Goal: Transaction & Acquisition: Purchase product/service

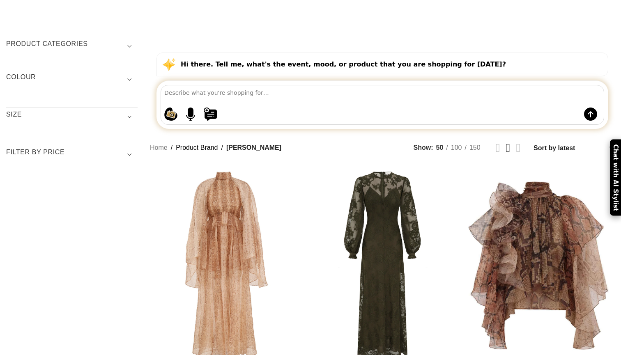
scroll to position [96, 0]
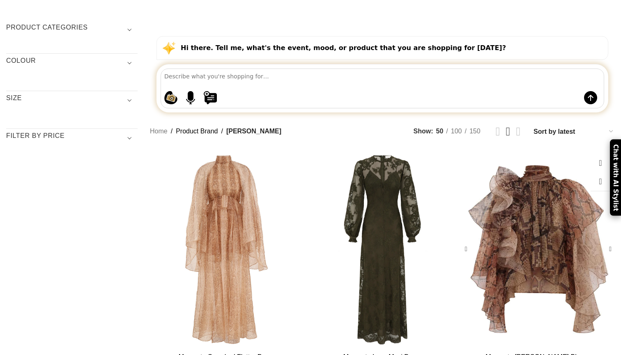
click at [571, 186] on div "Memento Billow Blouse" at bounding box center [582, 249] width 22 height 199
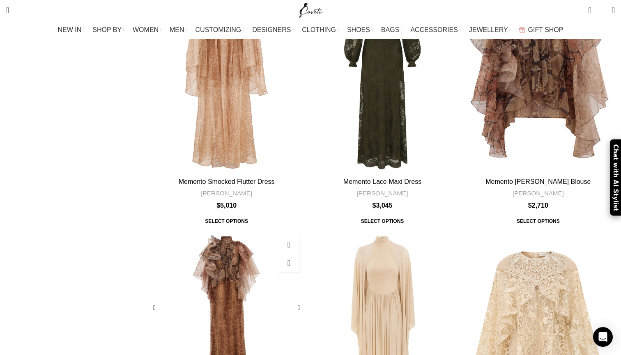
scroll to position [269, 0]
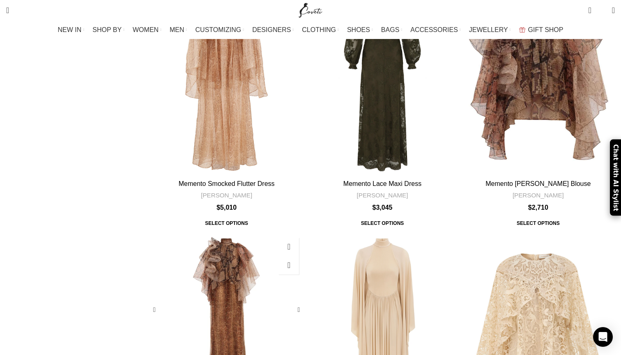
click at [216, 234] on div "Memento Billow Dress" at bounding box center [205, 310] width 22 height 153
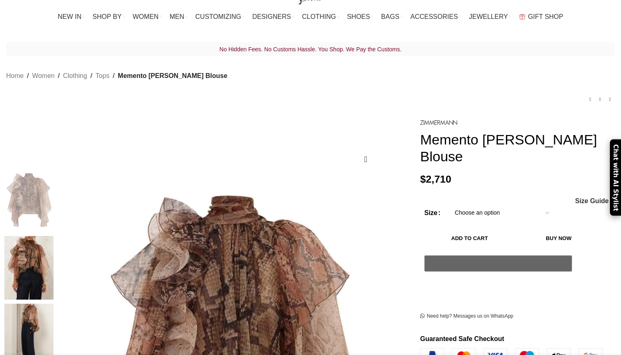
click at [54, 236] on img at bounding box center [29, 268] width 50 height 64
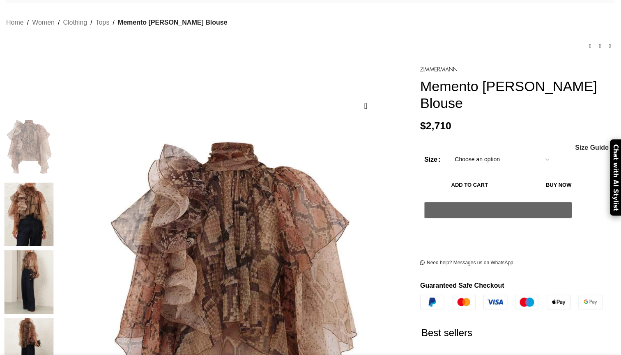
scroll to position [69, 0]
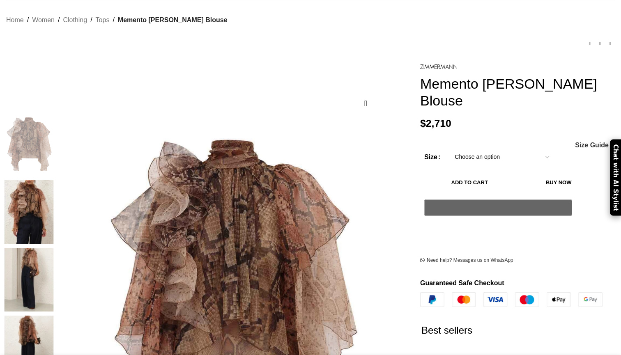
click at [54, 189] on img at bounding box center [29, 212] width 50 height 64
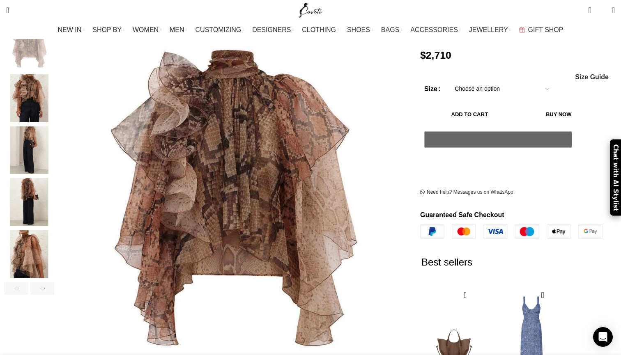
scroll to position [104, 0]
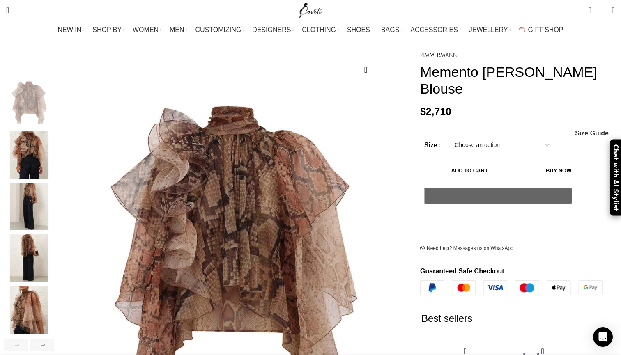
click at [54, 145] on img "2 / 7" at bounding box center [29, 155] width 50 height 48
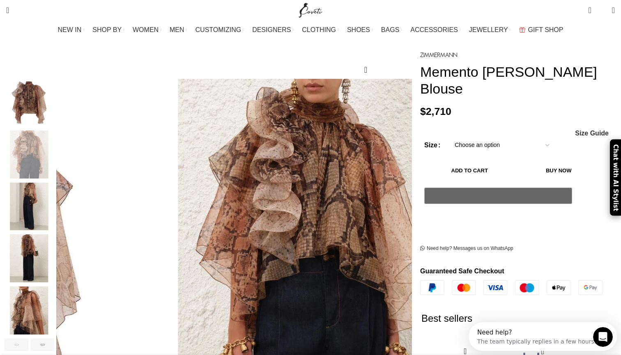
scroll to position [0, 0]
click at [54, 195] on img "3 / 7" at bounding box center [29, 207] width 50 height 48
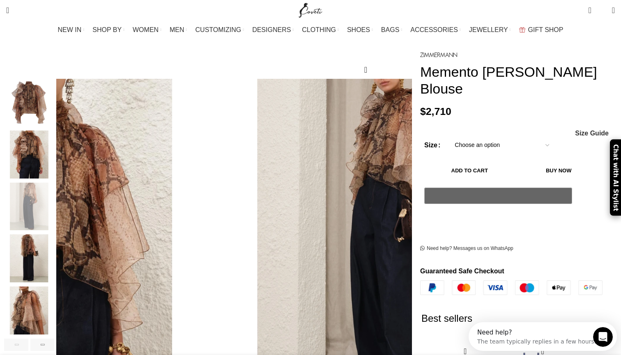
click at [54, 254] on img "4 / 7" at bounding box center [29, 259] width 50 height 48
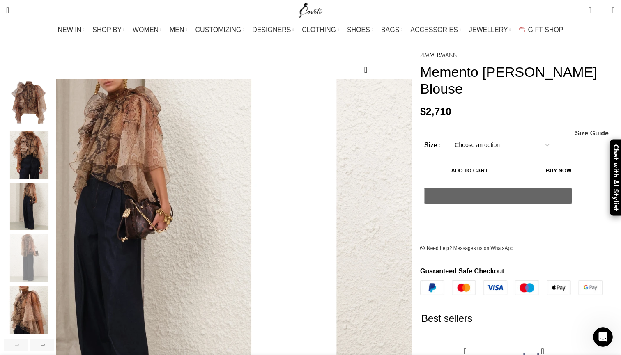
click at [54, 301] on img "5 / 7" at bounding box center [29, 311] width 50 height 48
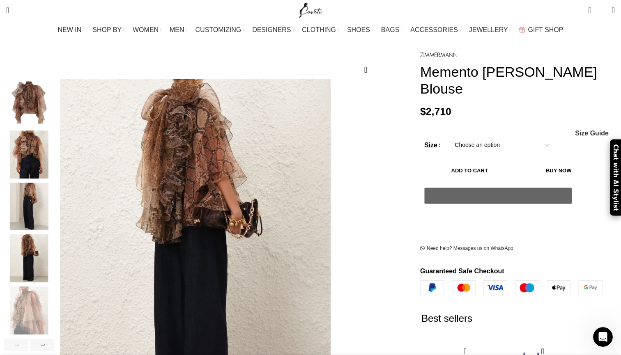
click at [54, 161] on img "2 / 7" at bounding box center [29, 155] width 50 height 48
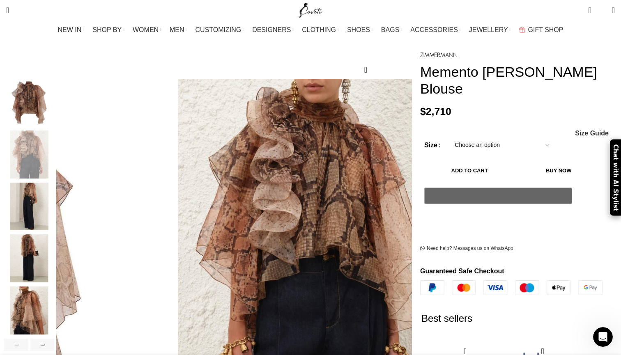
scroll to position [0, 260]
click at [54, 210] on img "3 / 7" at bounding box center [29, 207] width 50 height 48
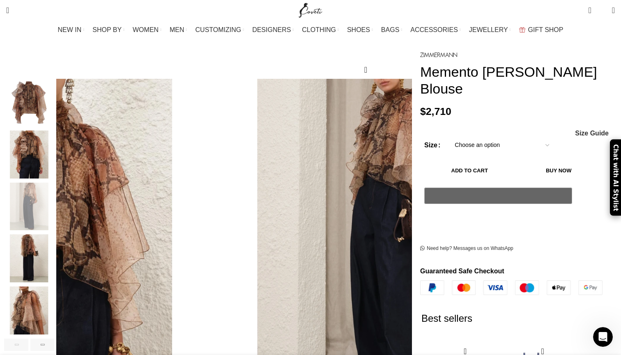
select select "12-uk"
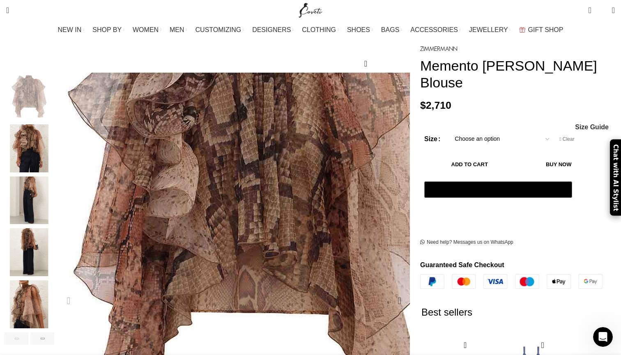
scroll to position [0, 346]
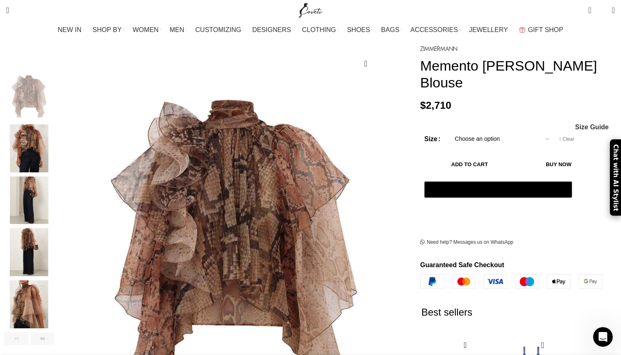
click at [54, 200] on img "3 / 7" at bounding box center [29, 201] width 50 height 48
click at [54, 249] on img "4 / 7" at bounding box center [29, 252] width 50 height 48
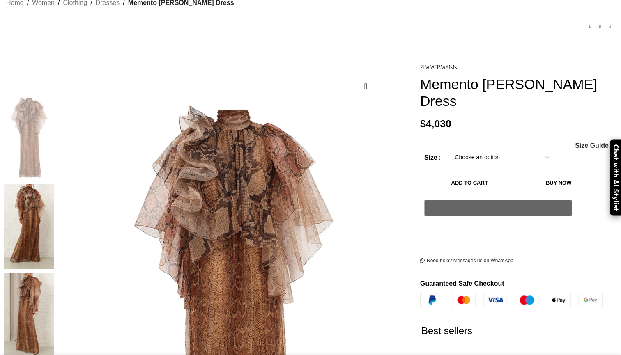
scroll to position [88, 0]
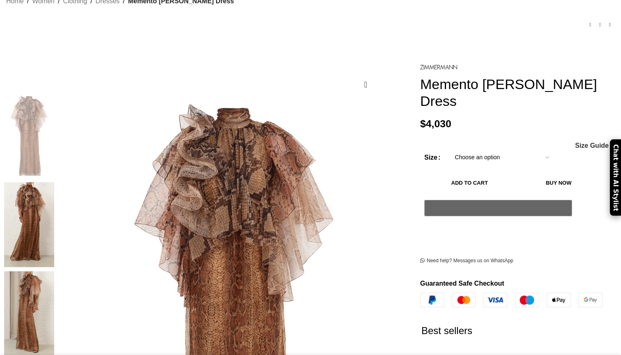
click at [54, 189] on img at bounding box center [29, 224] width 50 height 85
click at [54, 272] on img at bounding box center [29, 314] width 50 height 85
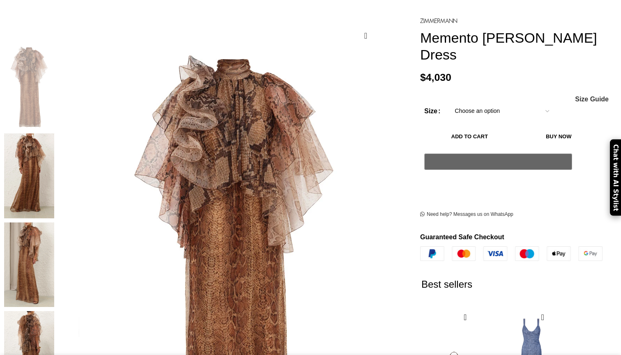
scroll to position [138, 0]
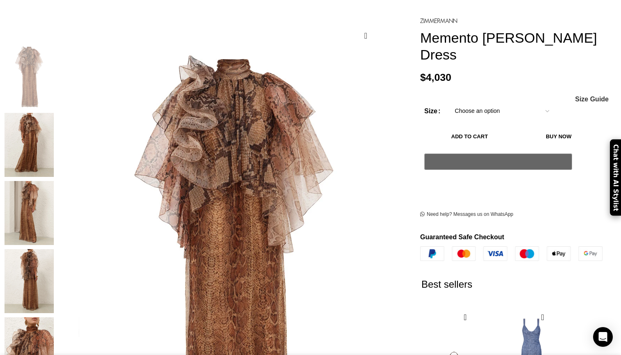
click at [54, 269] on img "4 / 7" at bounding box center [29, 281] width 50 height 64
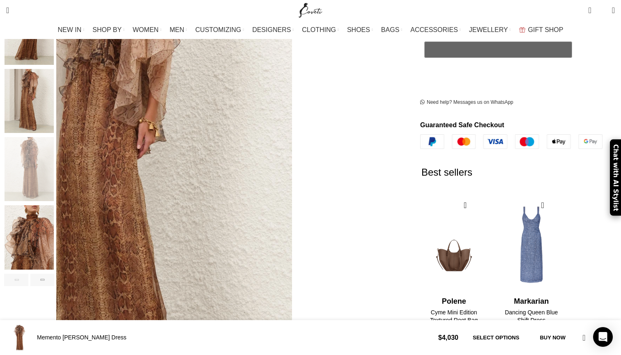
scroll to position [254, 0]
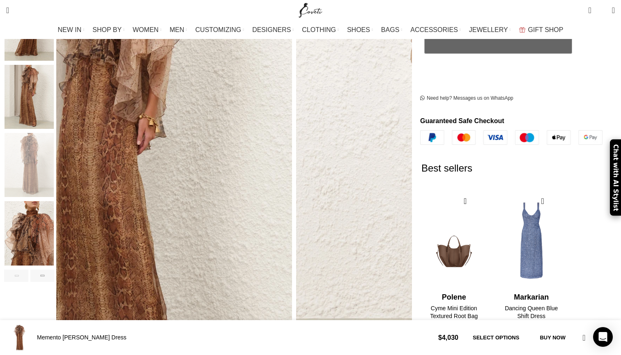
click at [54, 221] on img "5 / 7" at bounding box center [29, 233] width 50 height 64
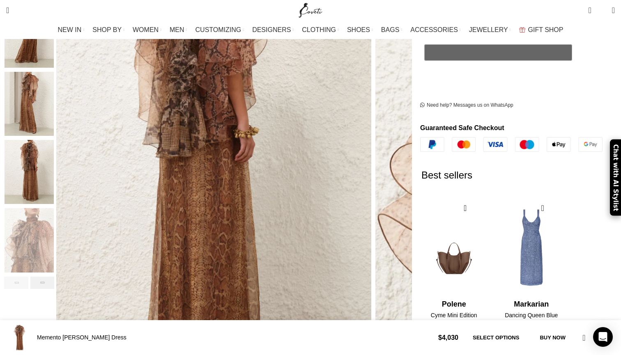
scroll to position [0, 87]
click at [55, 277] on div "Next slide" at bounding box center [42, 283] width 24 height 12
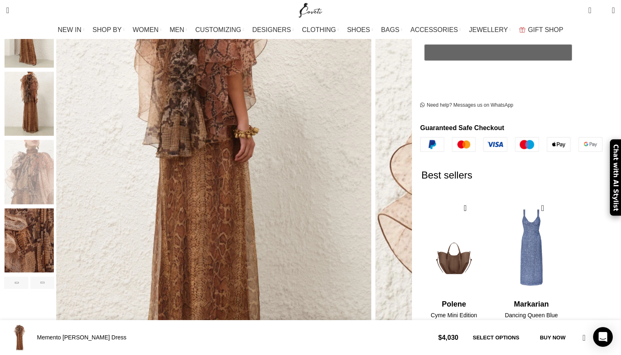
click at [54, 229] on img "6 / 7" at bounding box center [29, 240] width 50 height 64
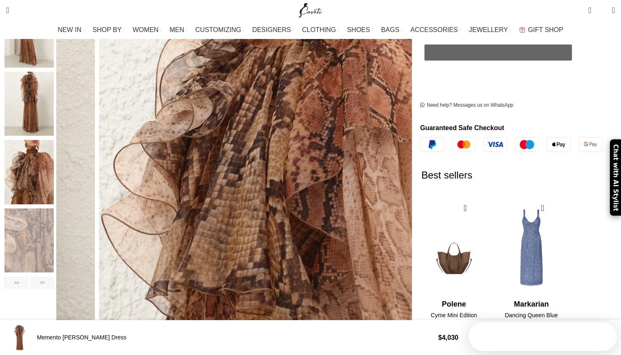
click at [54, 178] on img "5 / 7" at bounding box center [29, 172] width 50 height 64
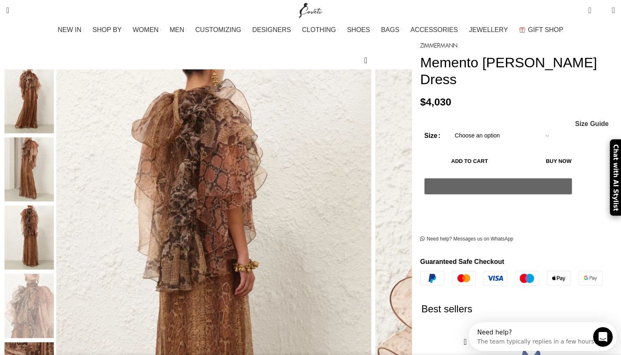
scroll to position [32, 0]
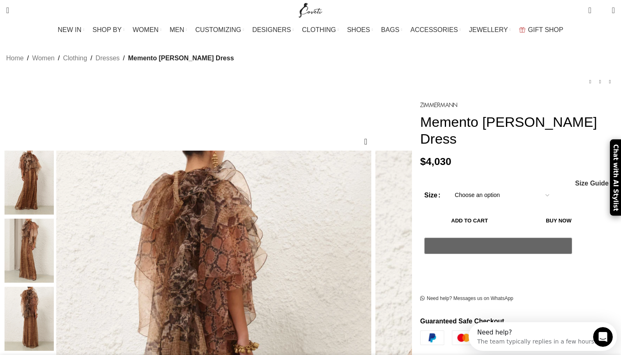
click at [54, 196] on img "2 / 7" at bounding box center [29, 183] width 50 height 64
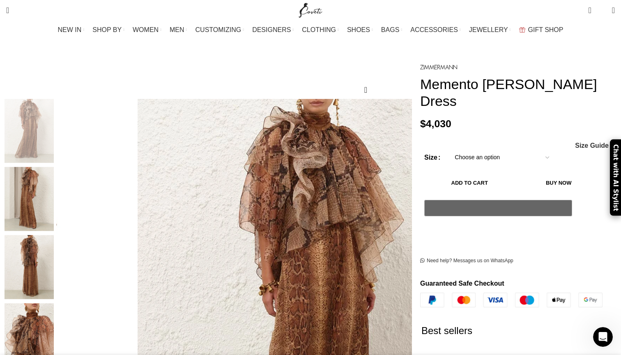
scroll to position [0, 173]
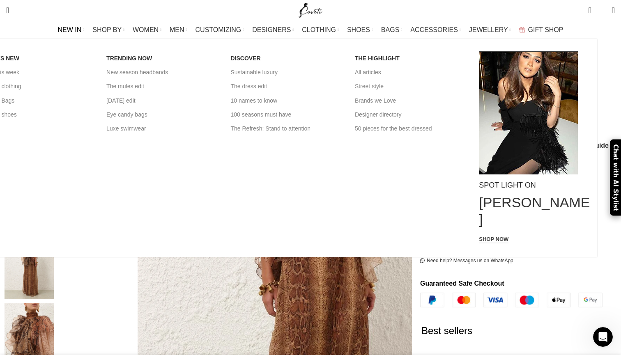
click at [82, 30] on span "NEW IN" at bounding box center [70, 30] width 24 height 8
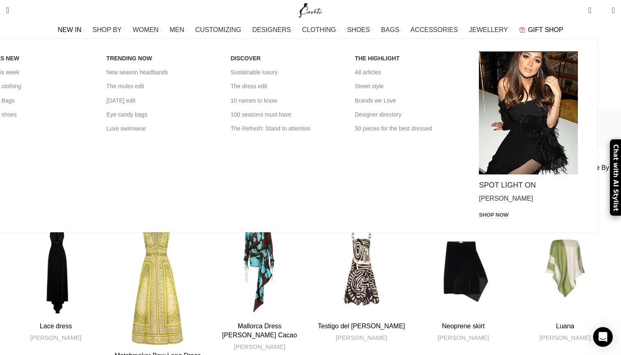
click at [82, 29] on span "NEW IN" at bounding box center [70, 30] width 24 height 8
click at [92, 89] on link "New in clothing" at bounding box center [38, 86] width 112 height 14
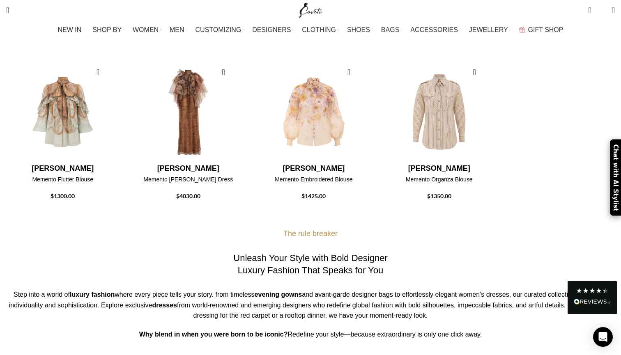
scroll to position [371, 0]
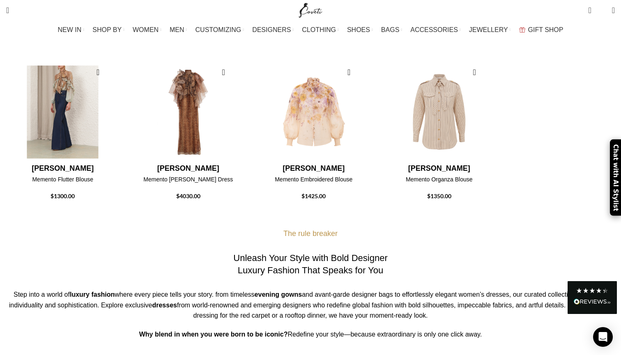
click at [109, 128] on img "1 / 4" at bounding box center [63, 111] width 117 height 101
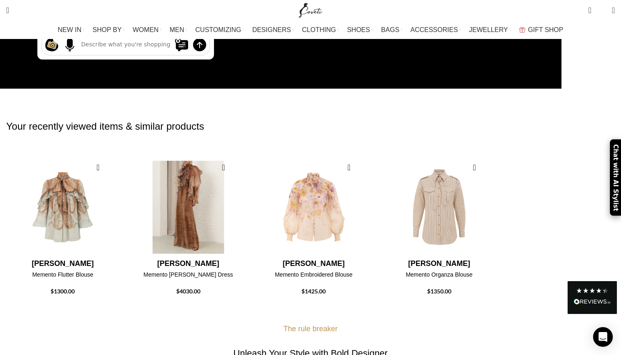
scroll to position [251, 0]
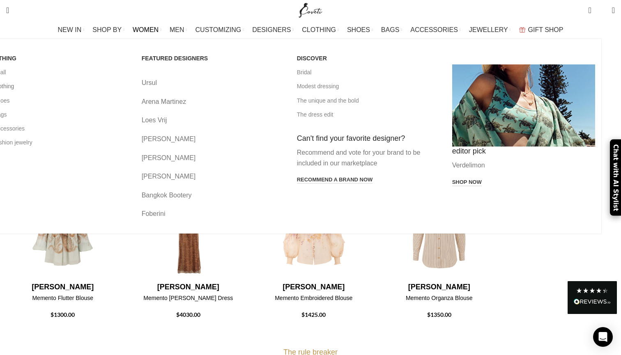
click at [92, 86] on link "All clothing" at bounding box center [57, 86] width 143 height 14
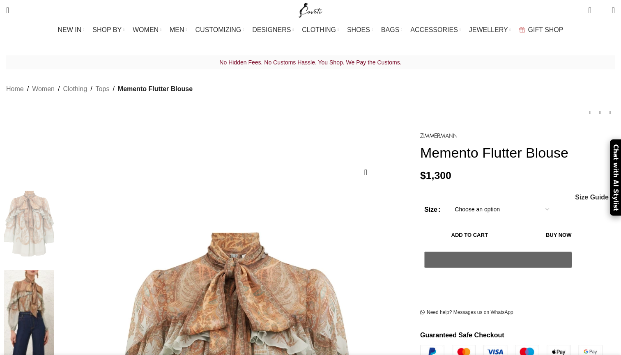
scroll to position [56, 0]
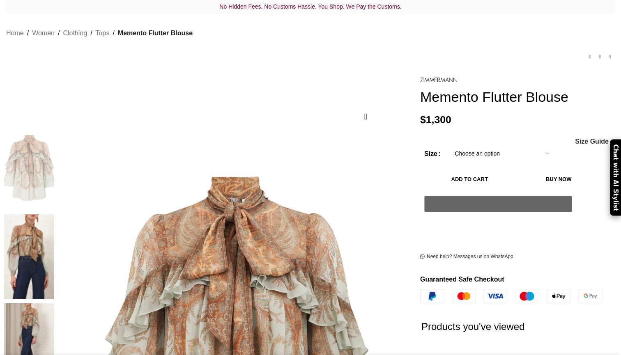
click at [54, 223] on img at bounding box center [29, 256] width 50 height 85
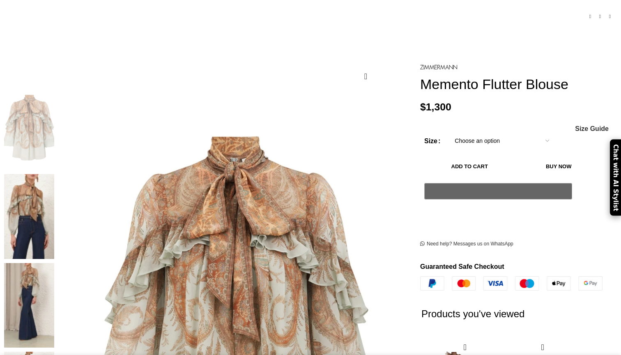
click at [54, 263] on img at bounding box center [29, 305] width 50 height 85
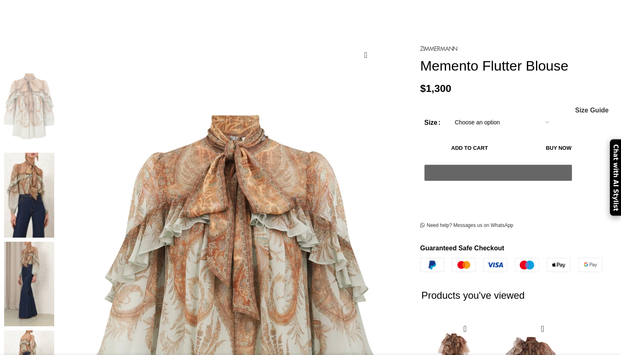
scroll to position [119, 0]
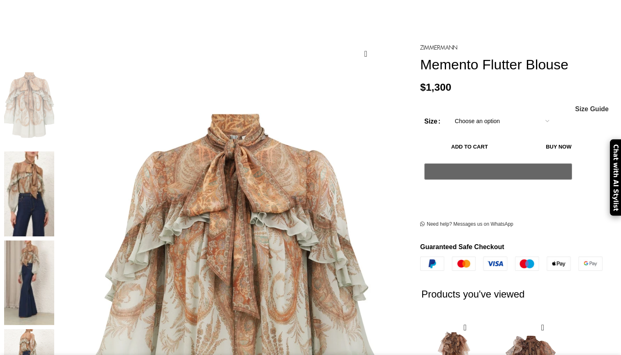
click at [54, 241] on img at bounding box center [29, 283] width 50 height 85
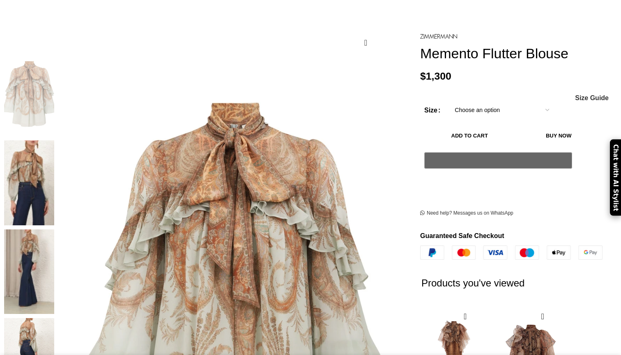
scroll to position [126, 0]
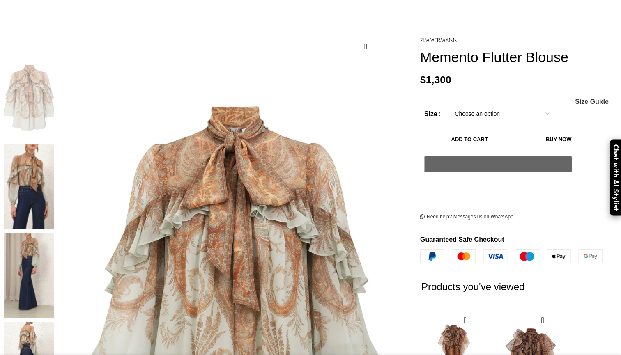
click at [54, 233] on img at bounding box center [29, 275] width 50 height 85
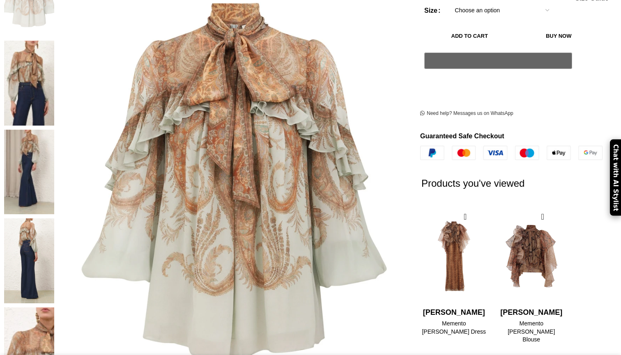
scroll to position [251, 0]
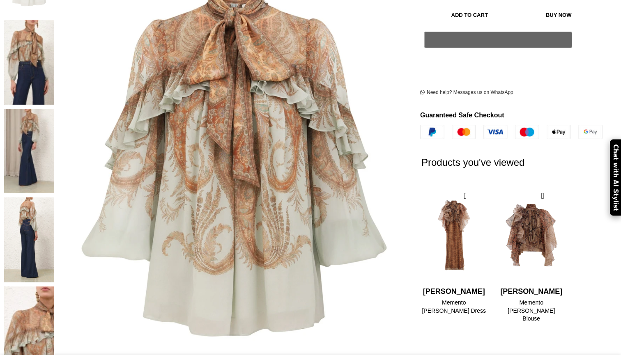
click at [54, 287] on img at bounding box center [29, 329] width 50 height 85
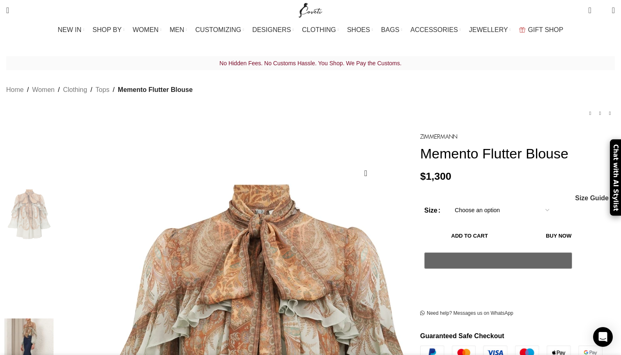
scroll to position [5, 0]
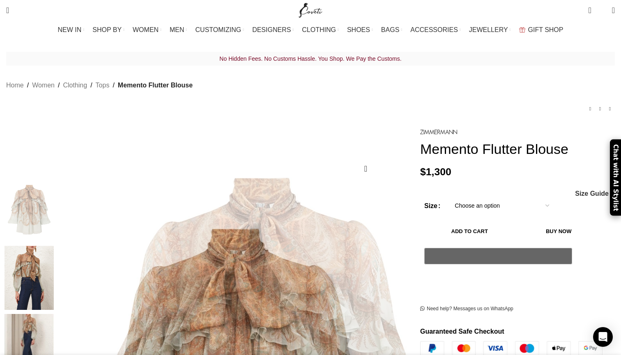
click at [54, 272] on img "2 / 7" at bounding box center [29, 278] width 50 height 64
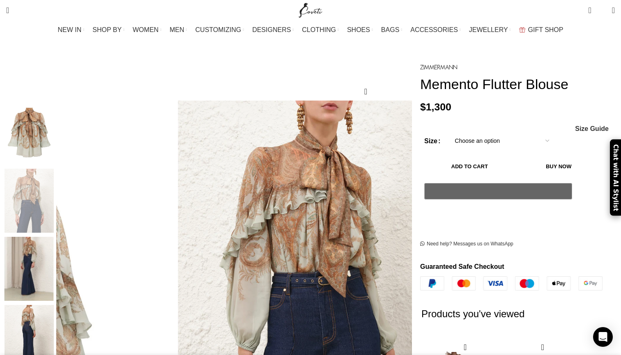
scroll to position [97, 0]
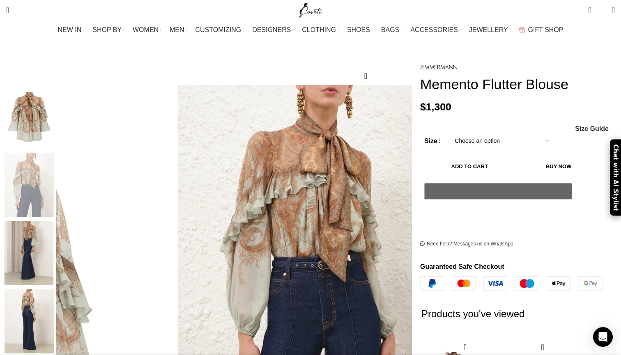
click at [54, 270] on img "3 / 7" at bounding box center [29, 253] width 50 height 64
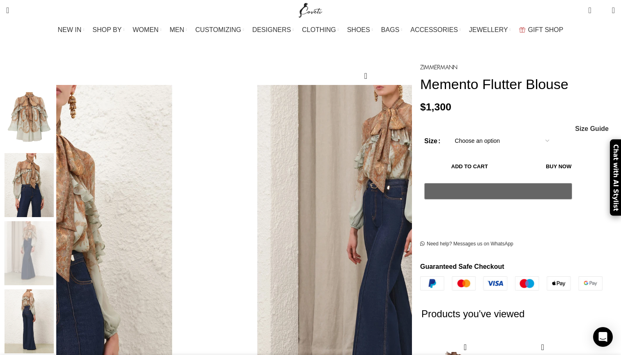
click at [54, 302] on img "4 / 7" at bounding box center [29, 322] width 50 height 64
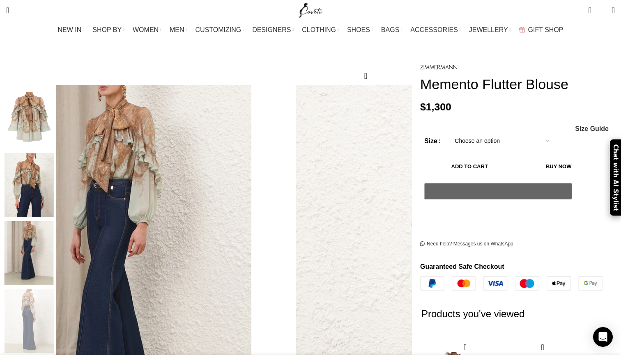
scroll to position [0, 173]
click at [54, 221] on img "3 / 7" at bounding box center [29, 253] width 50 height 64
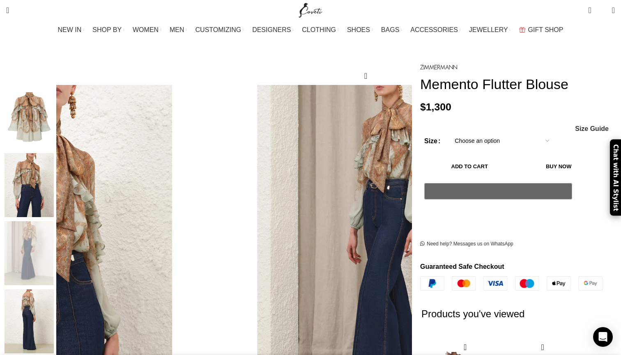
click at [54, 169] on img "2 / 7" at bounding box center [29, 185] width 50 height 64
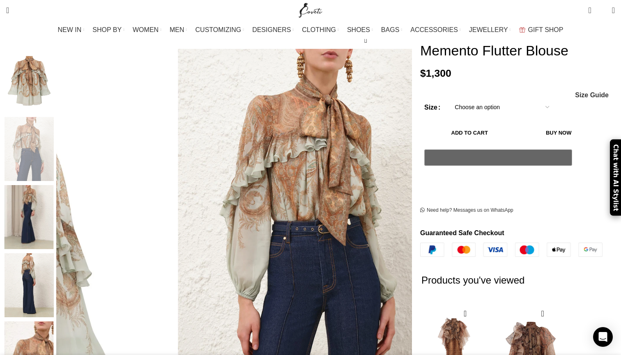
scroll to position [145, 0]
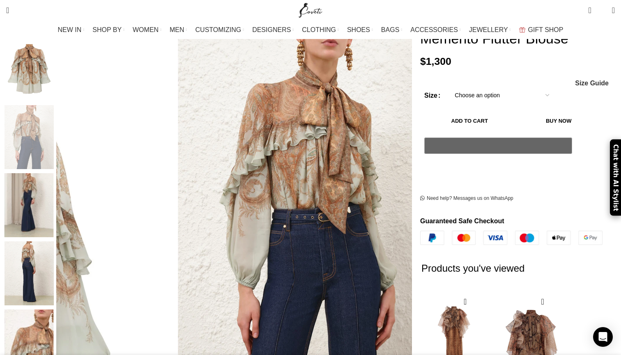
click at [54, 205] on img "3 / 7" at bounding box center [29, 205] width 50 height 64
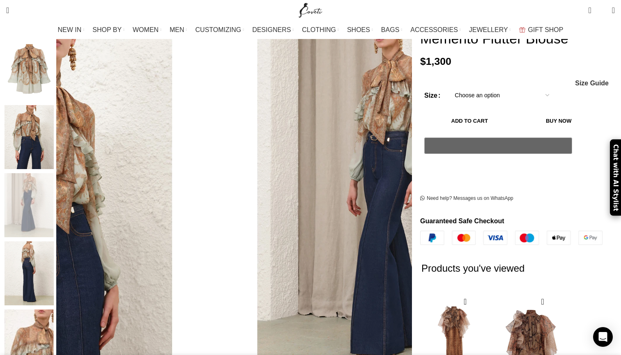
click at [54, 256] on img "4 / 7" at bounding box center [29, 274] width 50 height 64
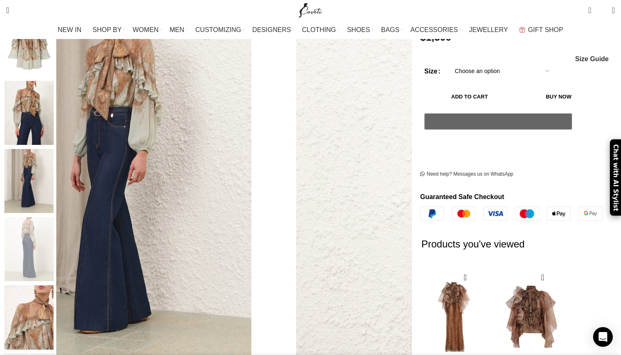
scroll to position [174, 0]
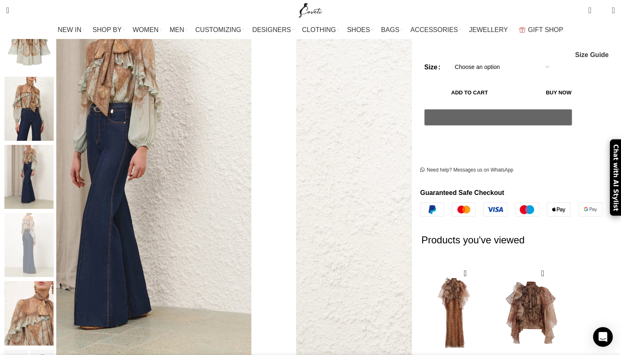
click at [54, 311] on img "5 / 7" at bounding box center [29, 313] width 50 height 64
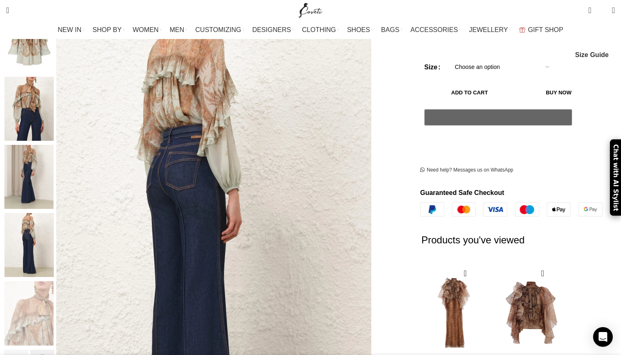
click at [55, 350] on div "Next slide" at bounding box center [42, 356] width 24 height 12
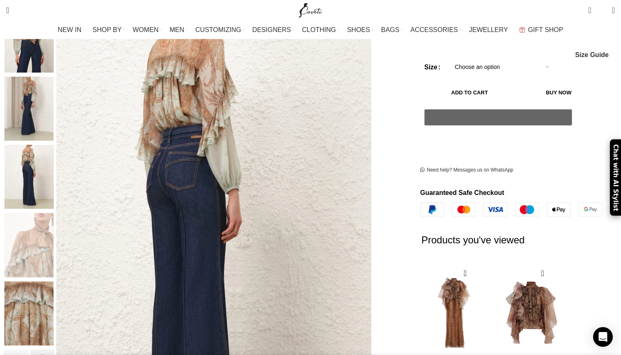
scroll to position [0, 260]
click at [54, 319] on img "6 / 7" at bounding box center [29, 313] width 50 height 64
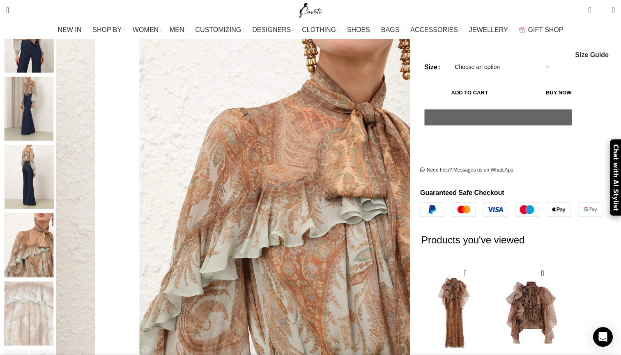
click at [54, 253] on img "5 / 7" at bounding box center [29, 245] width 50 height 64
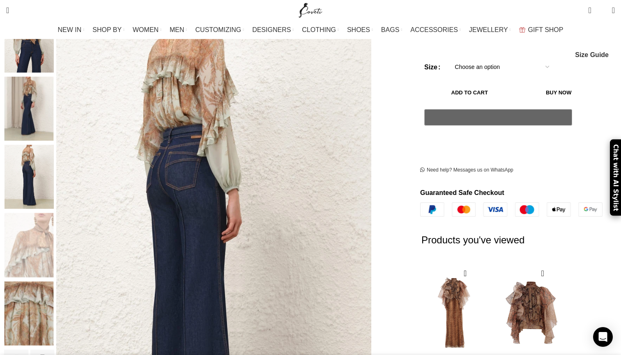
scroll to position [155, 0]
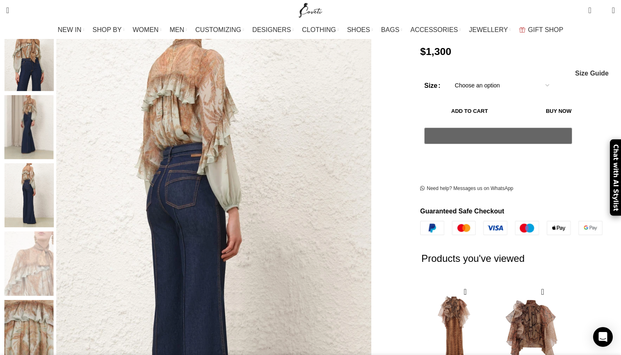
click at [54, 201] on img "4 / 7" at bounding box center [29, 196] width 50 height 64
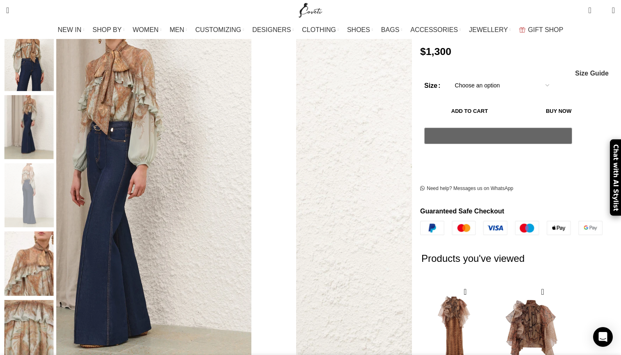
click at [54, 164] on img "4 / 7" at bounding box center [29, 196] width 50 height 64
click at [54, 129] on img "3 / 7" at bounding box center [29, 127] width 50 height 64
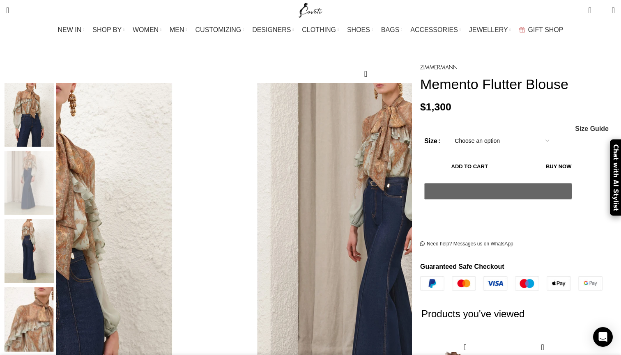
scroll to position [91, 0]
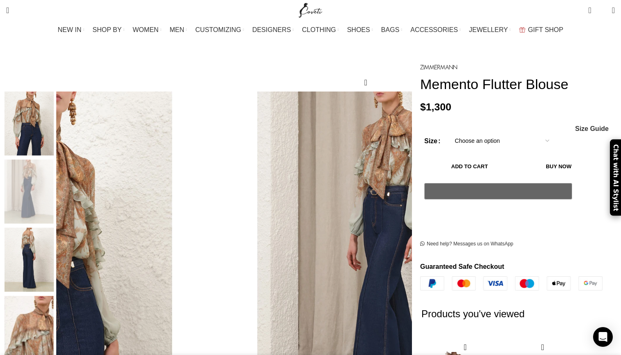
click at [54, 128] on img "2 / 7" at bounding box center [29, 124] width 50 height 64
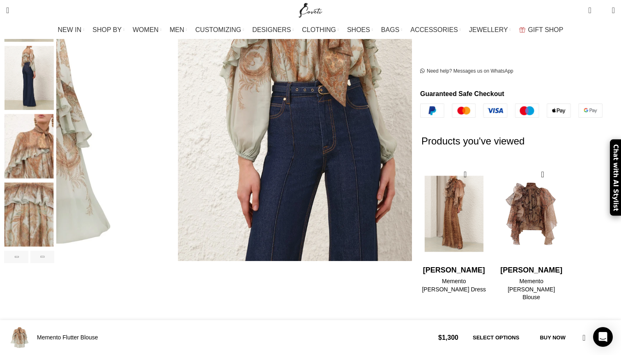
scroll to position [0, 346]
click at [436, 180] on img "1 / 2" at bounding box center [454, 214] width 67 height 101
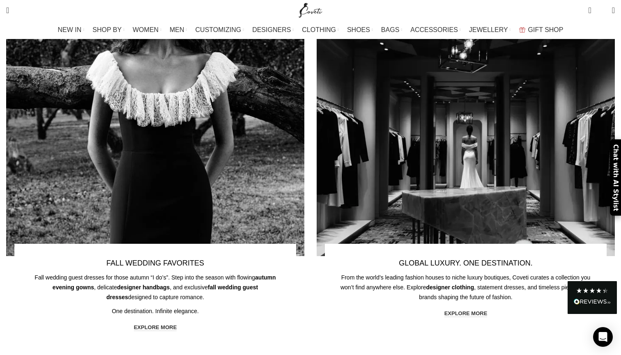
scroll to position [475, 0]
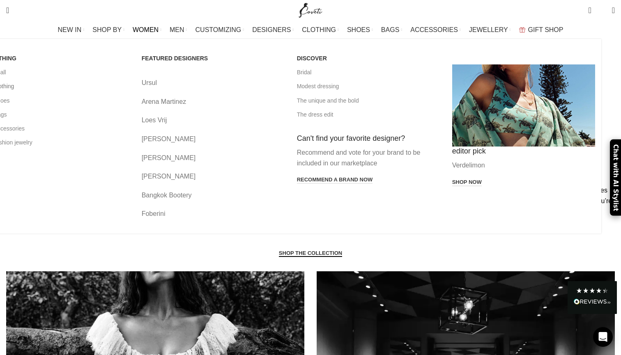
click at [85, 88] on link "All clothing" at bounding box center [57, 86] width 143 height 14
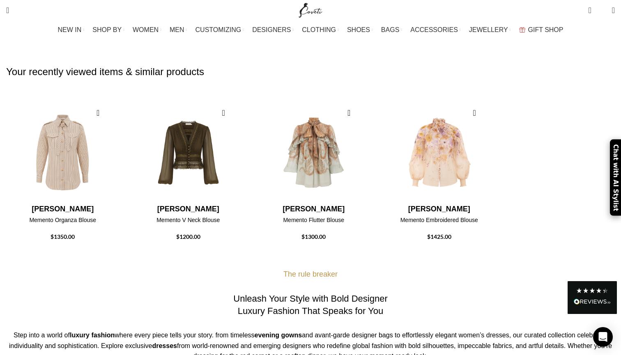
scroll to position [438, 0]
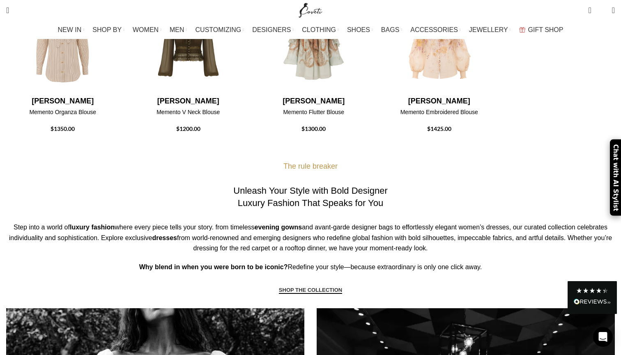
click at [320, 288] on link "SHOP THE COLLECTION" at bounding box center [310, 290] width 63 height 7
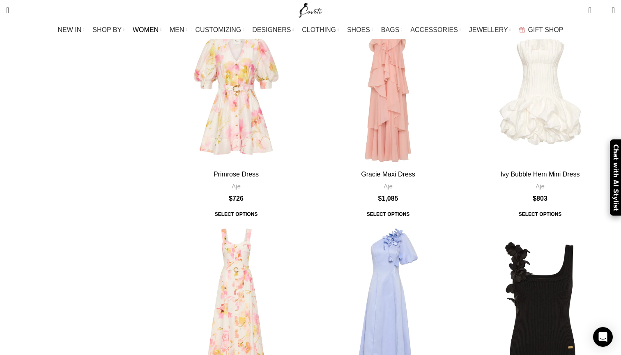
scroll to position [940, 0]
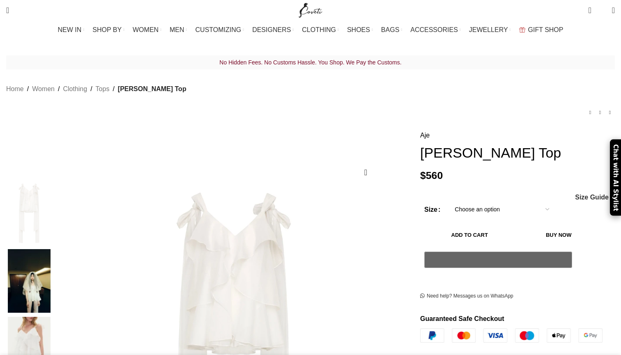
click at [54, 249] on img at bounding box center [29, 281] width 50 height 64
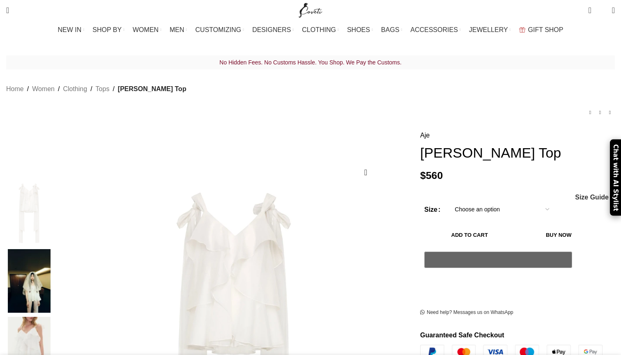
click at [54, 274] on div at bounding box center [29, 283] width 50 height 68
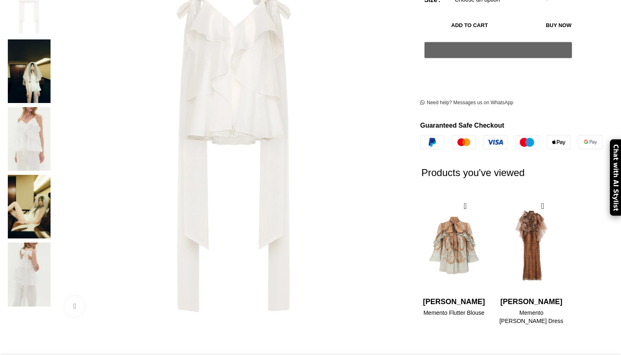
scroll to position [228, 0]
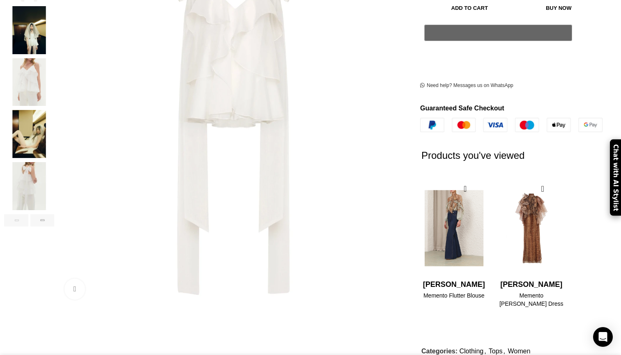
click at [433, 204] on img "1 / 2" at bounding box center [454, 228] width 67 height 101
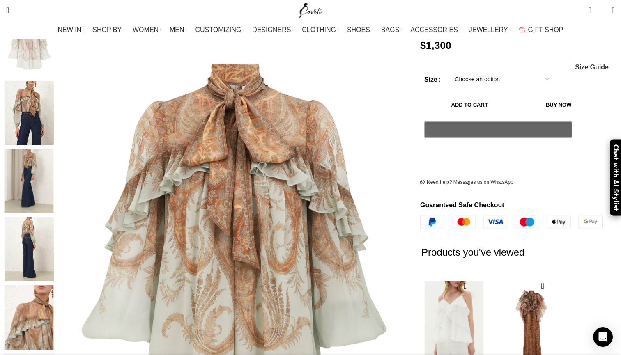
scroll to position [157, 0]
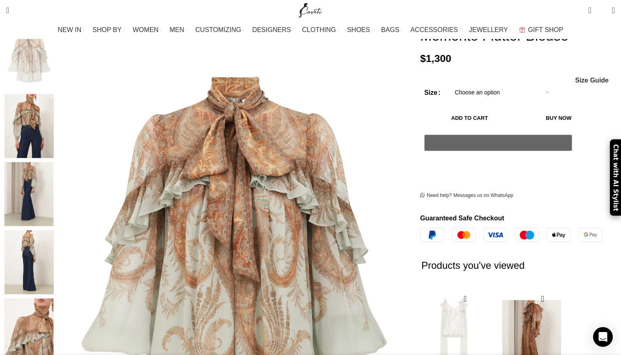
click at [510, 288] on img "2 / 2" at bounding box center [531, 338] width 67 height 101
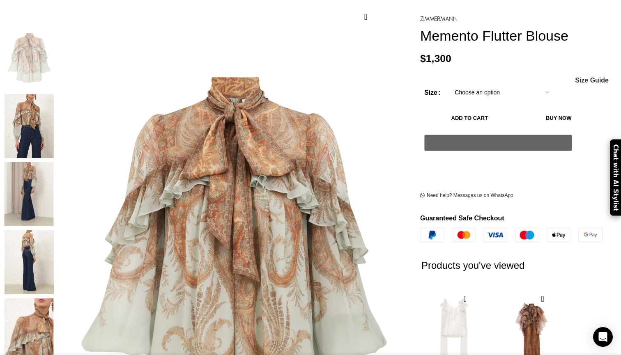
scroll to position [0, 87]
